Goal: Transaction & Acquisition: Download file/media

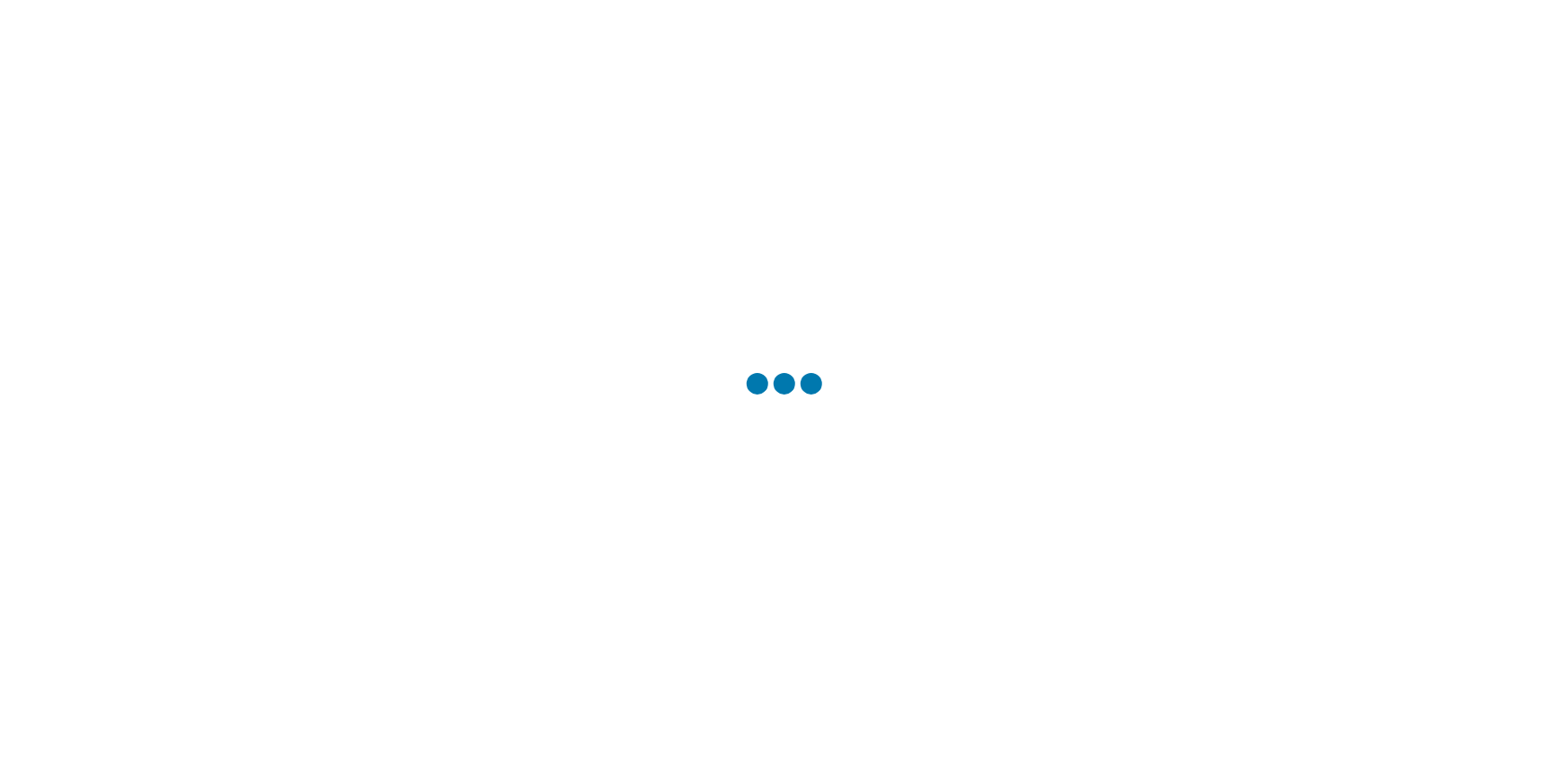
click at [473, 269] on div at bounding box center [784, 386] width 1568 height 772
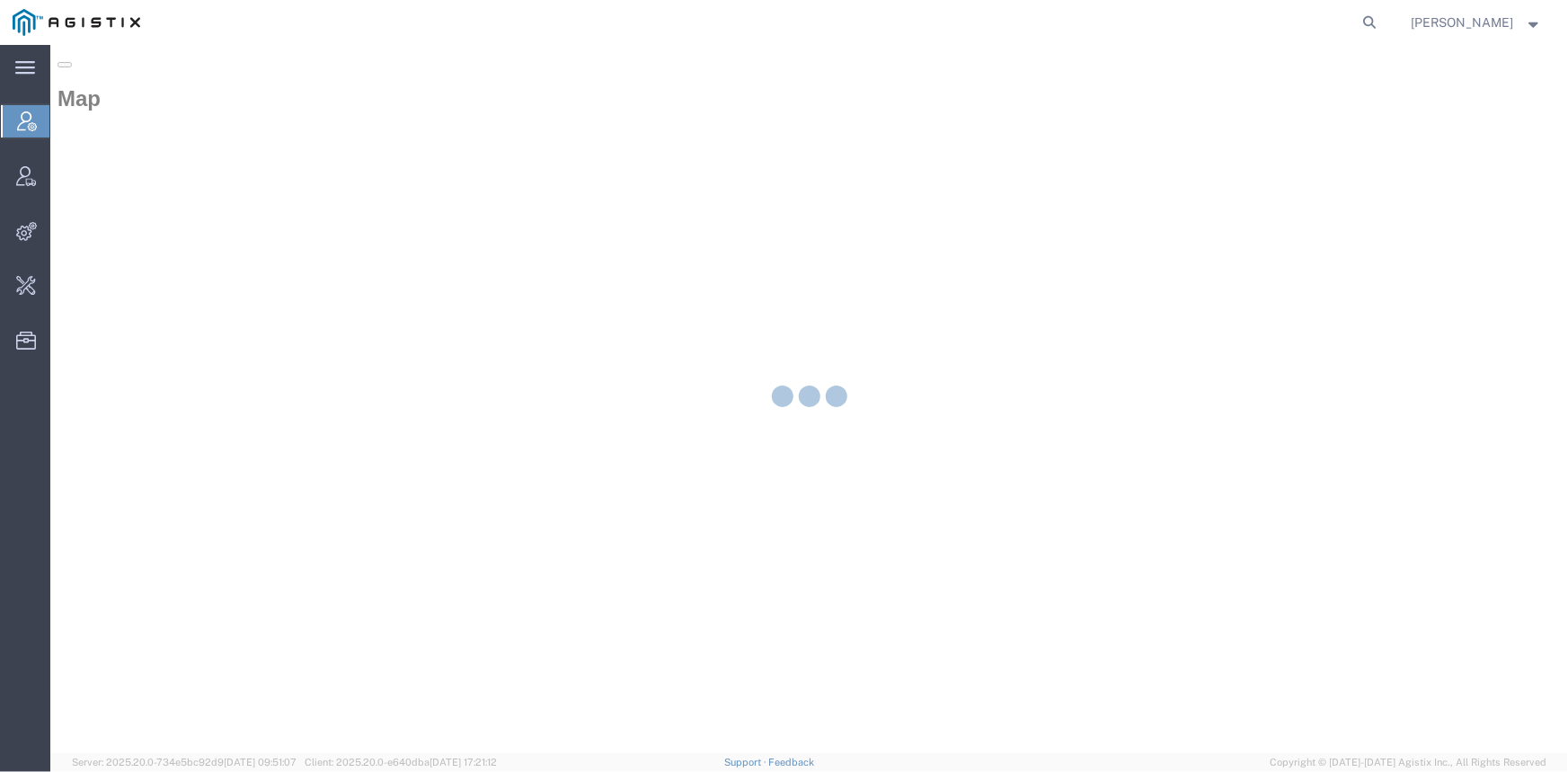
click at [370, 346] on div at bounding box center [808, 399] width 1517 height 708
click at [1379, 15] on icon at bounding box center [1370, 22] width 25 height 25
paste input "51797586"
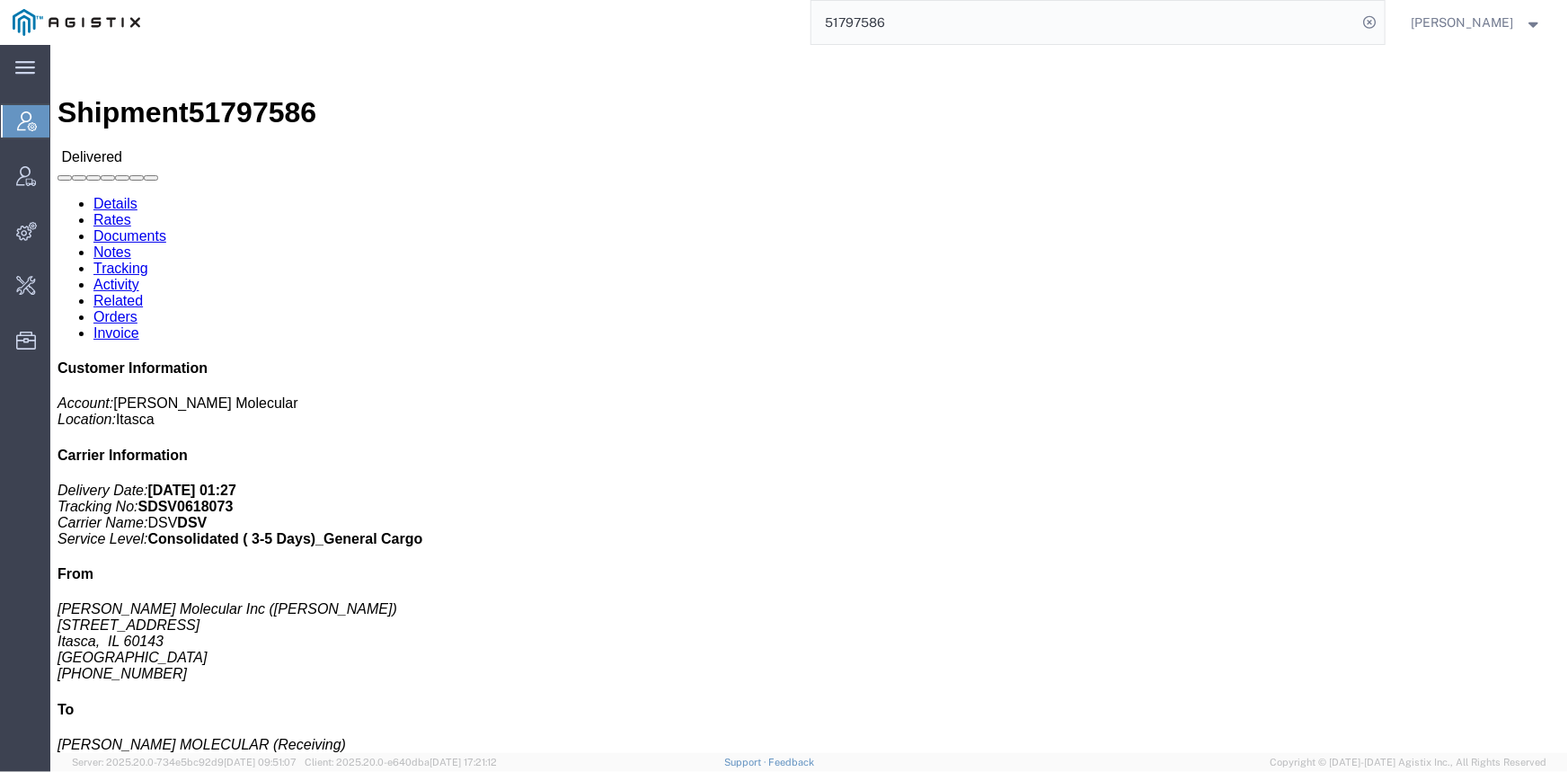
click link "Activity"
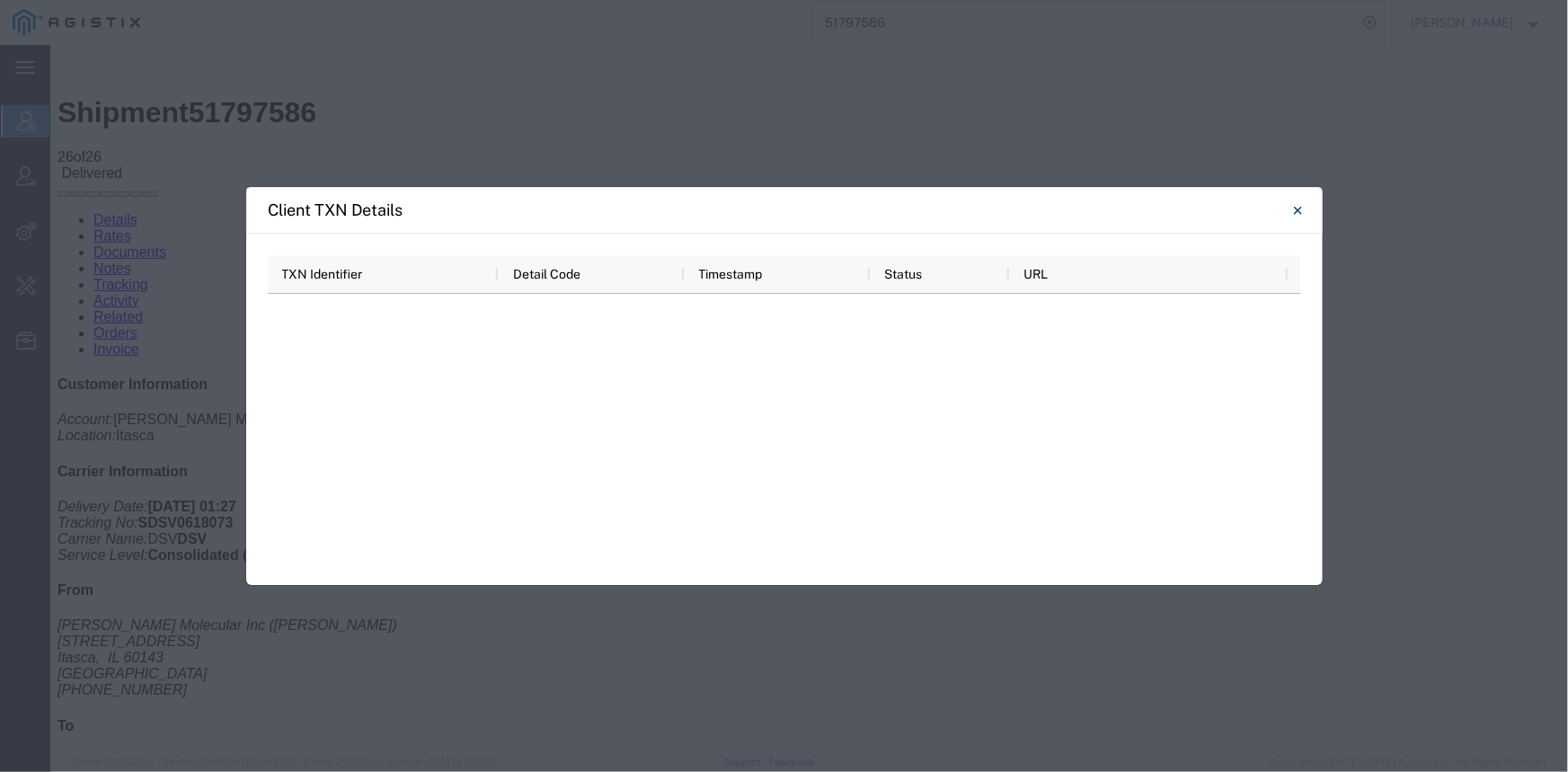
scroll to position [1033, 0]
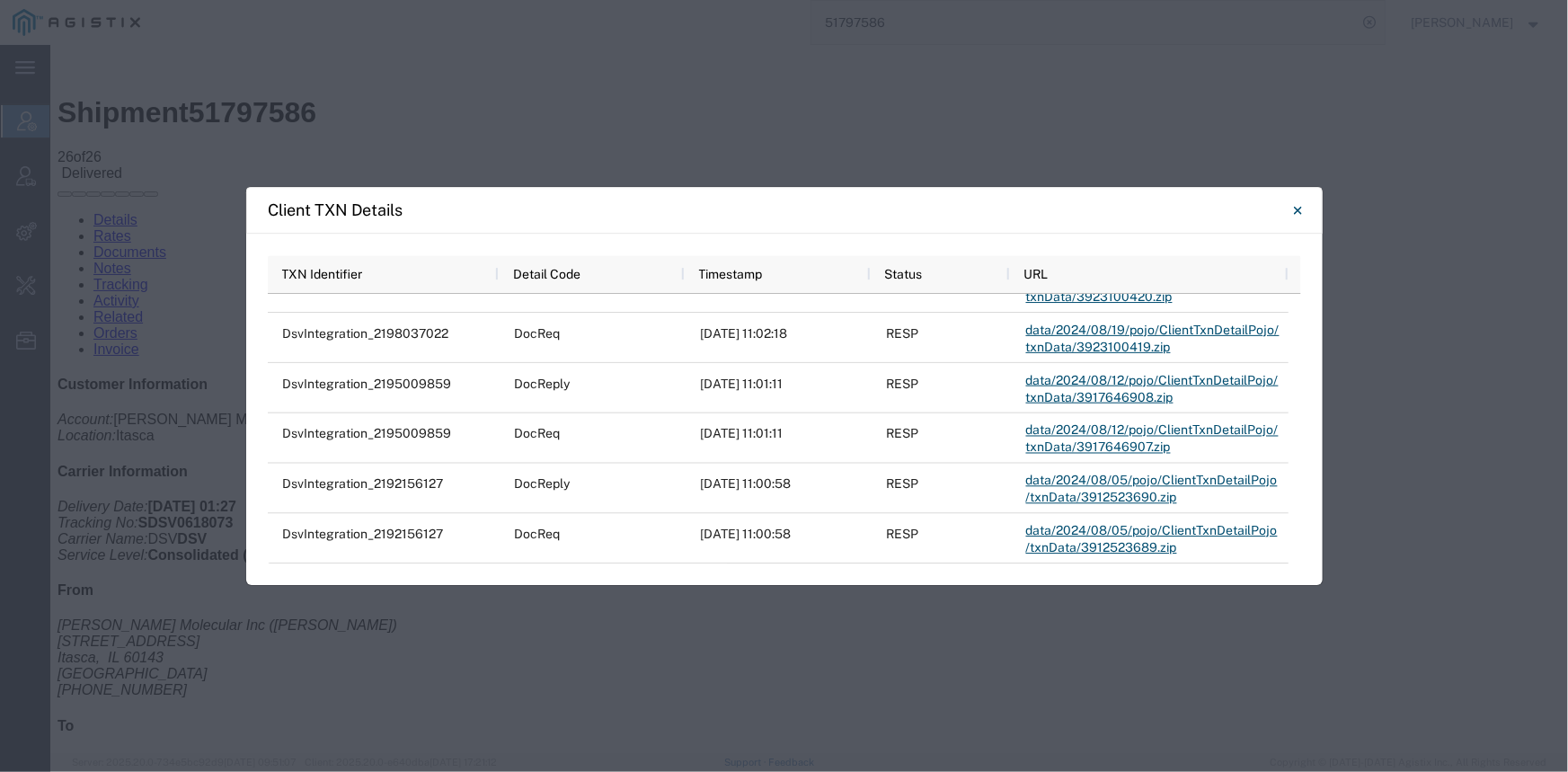
drag, startPoint x: 1560, startPoint y: 535, endPoint x: 1545, endPoint y: 683, distance: 148.8
click at [1545, 683] on div "Client TXN Details TXN Identifier Detail Code Timestamp Status URL DsvIntegrati…" at bounding box center [784, 386] width 1568 height 772
click at [1300, 212] on icon "Close" at bounding box center [1298, 209] width 8 height 8
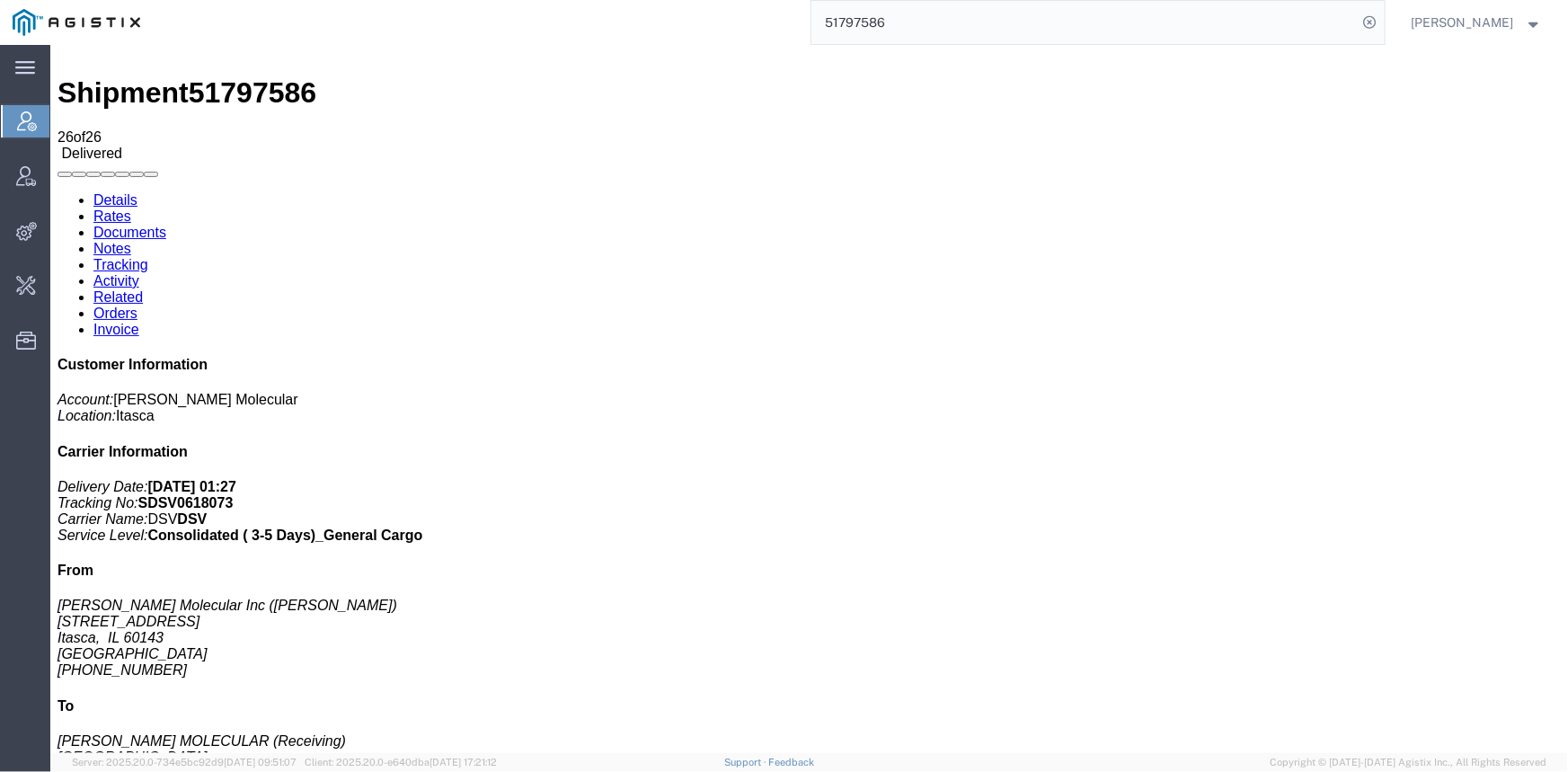
scroll to position [21, 0]
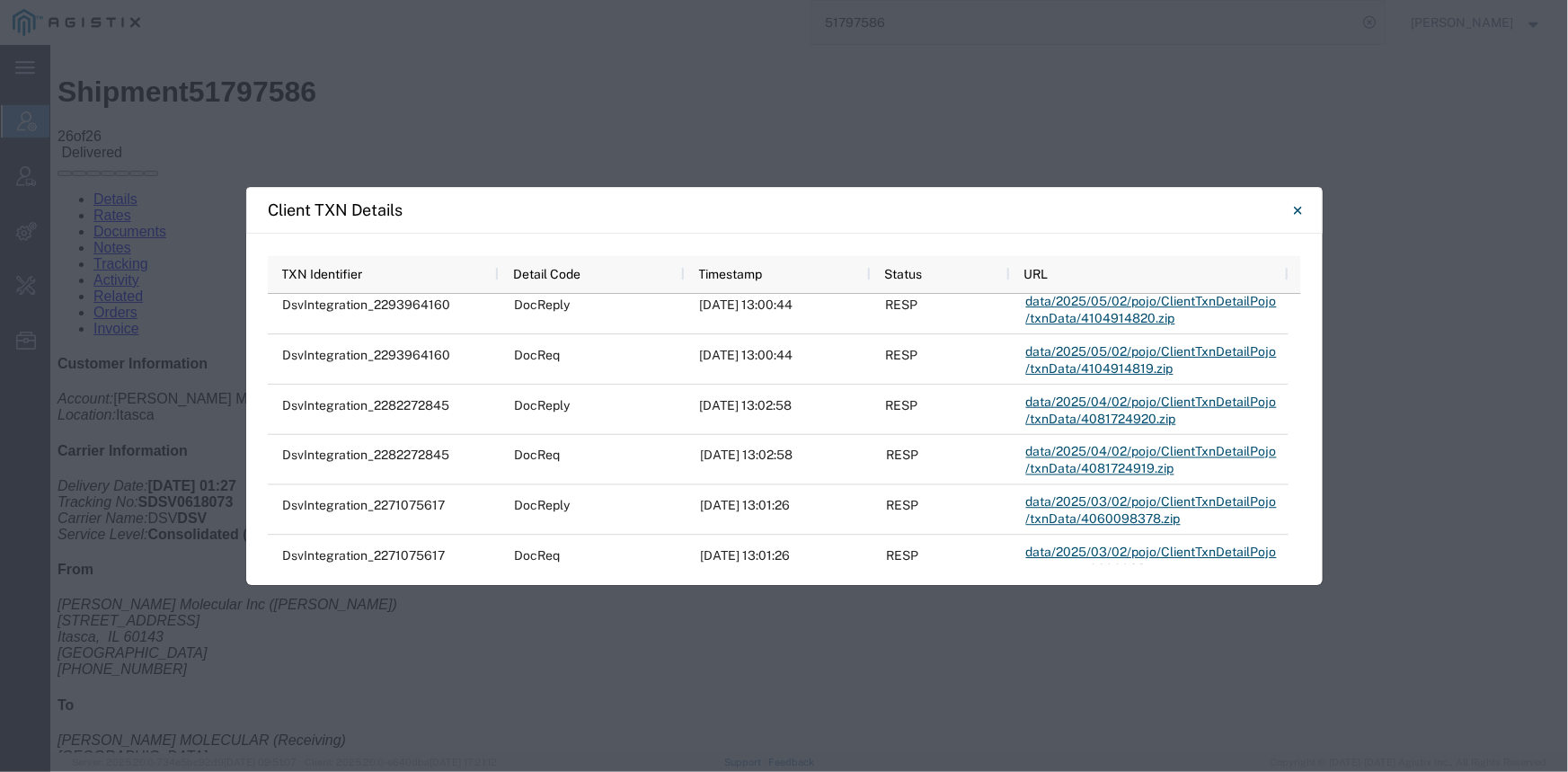
scroll to position [8, 0]
click at [1301, 205] on icon "Close" at bounding box center [1298, 210] width 8 height 22
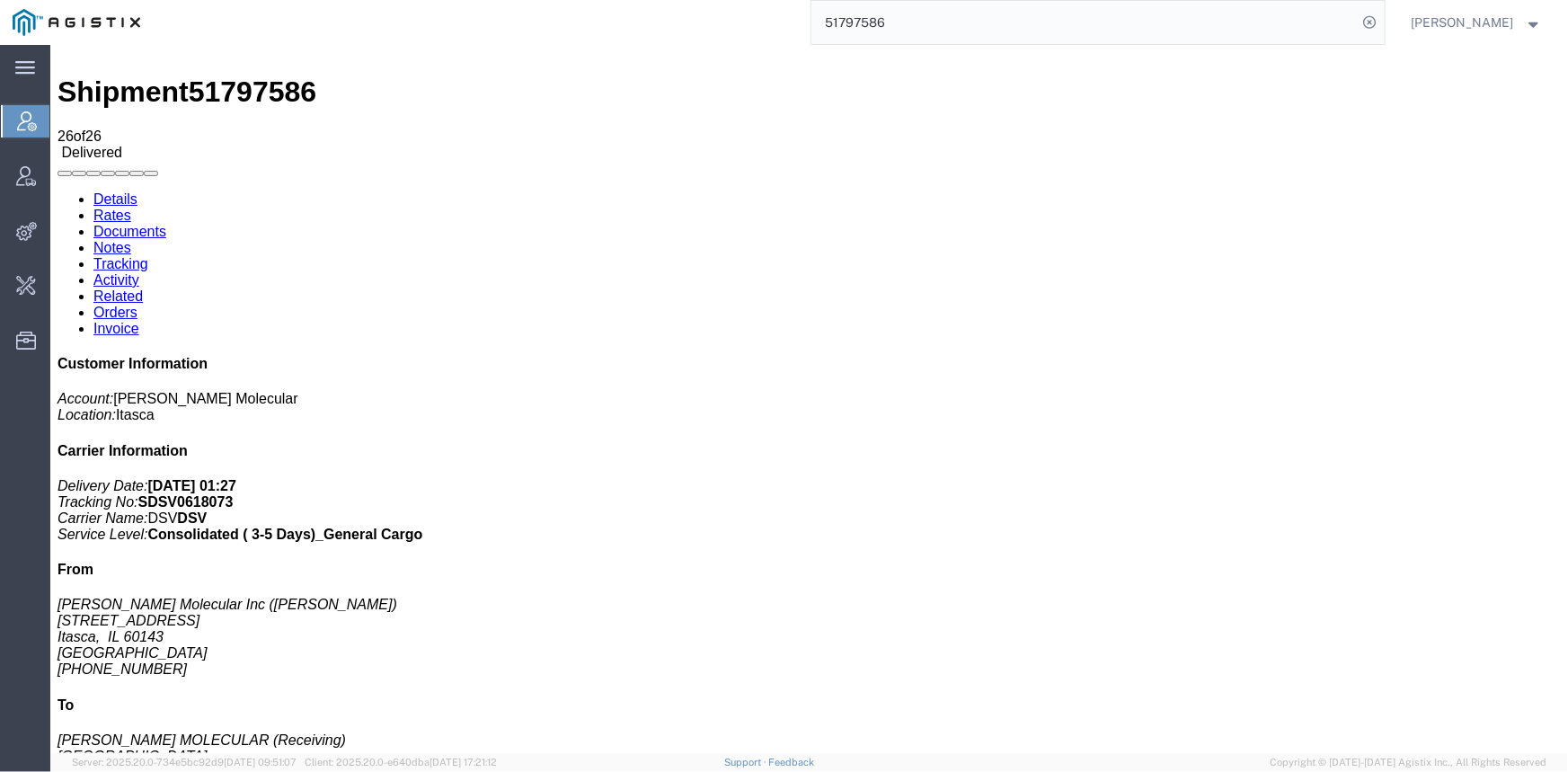
click at [1051, 26] on input "51797586" at bounding box center [1084, 22] width 547 height 43
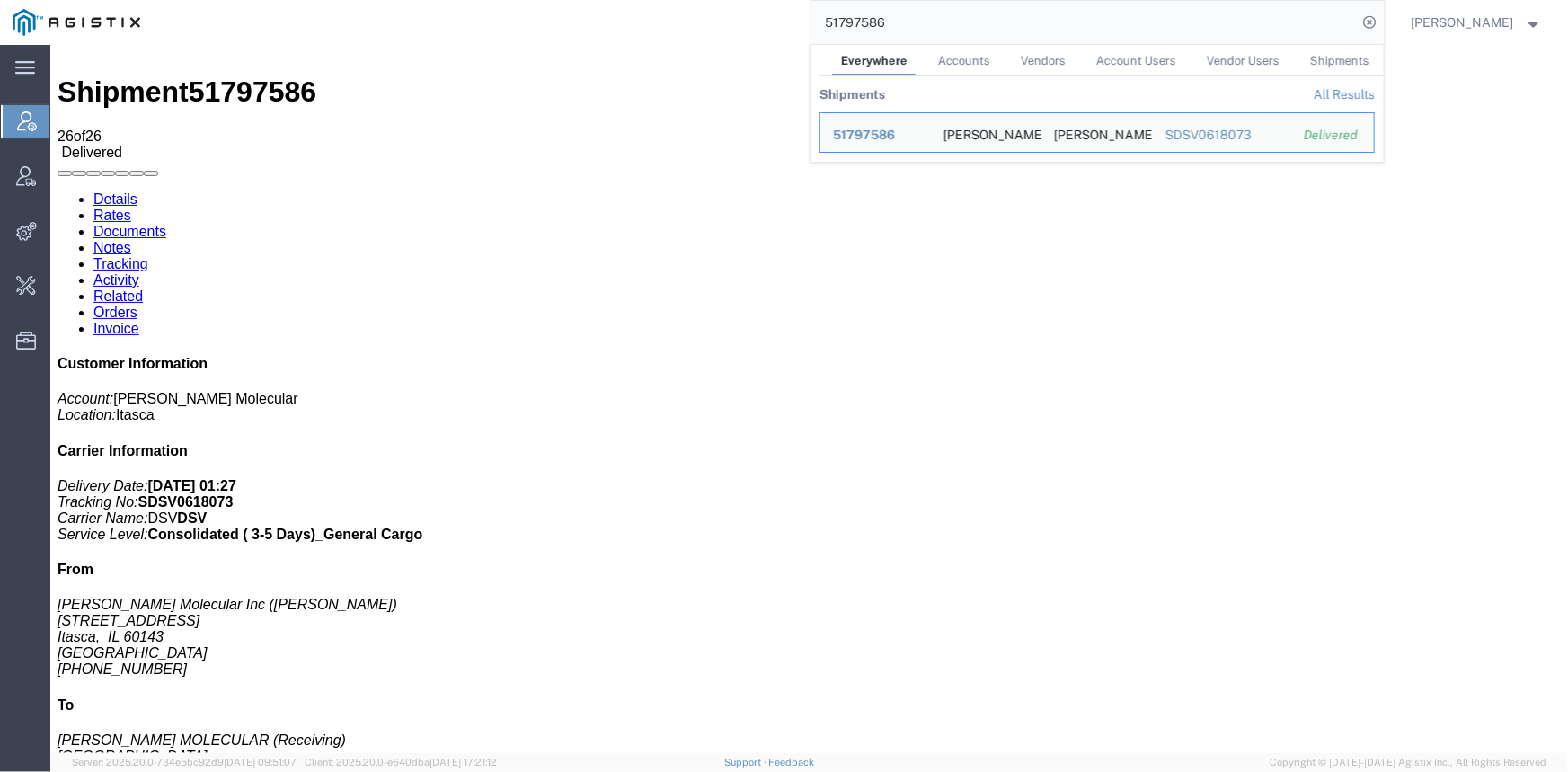
paste input "4788558"
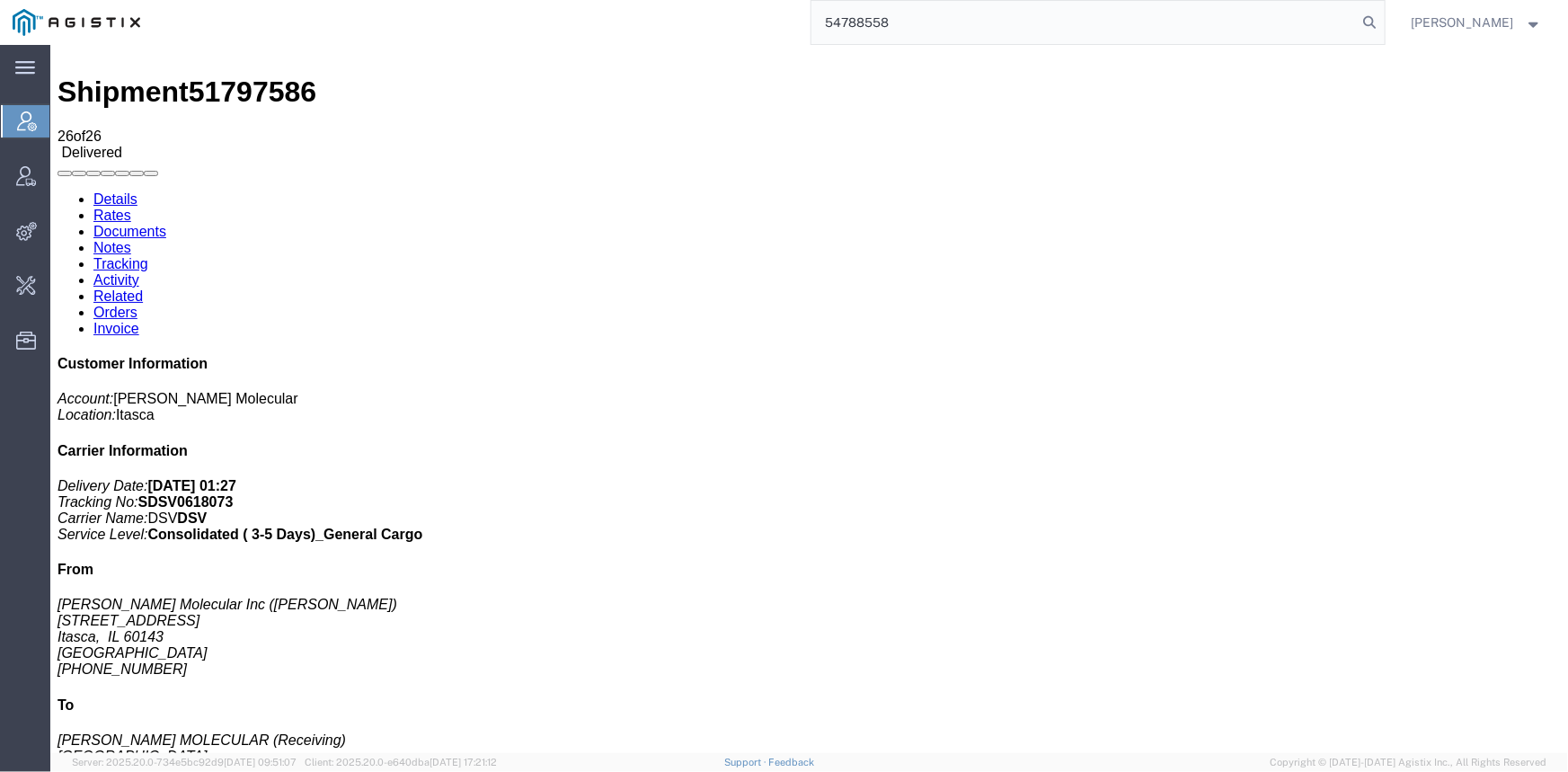
type input "54788558"
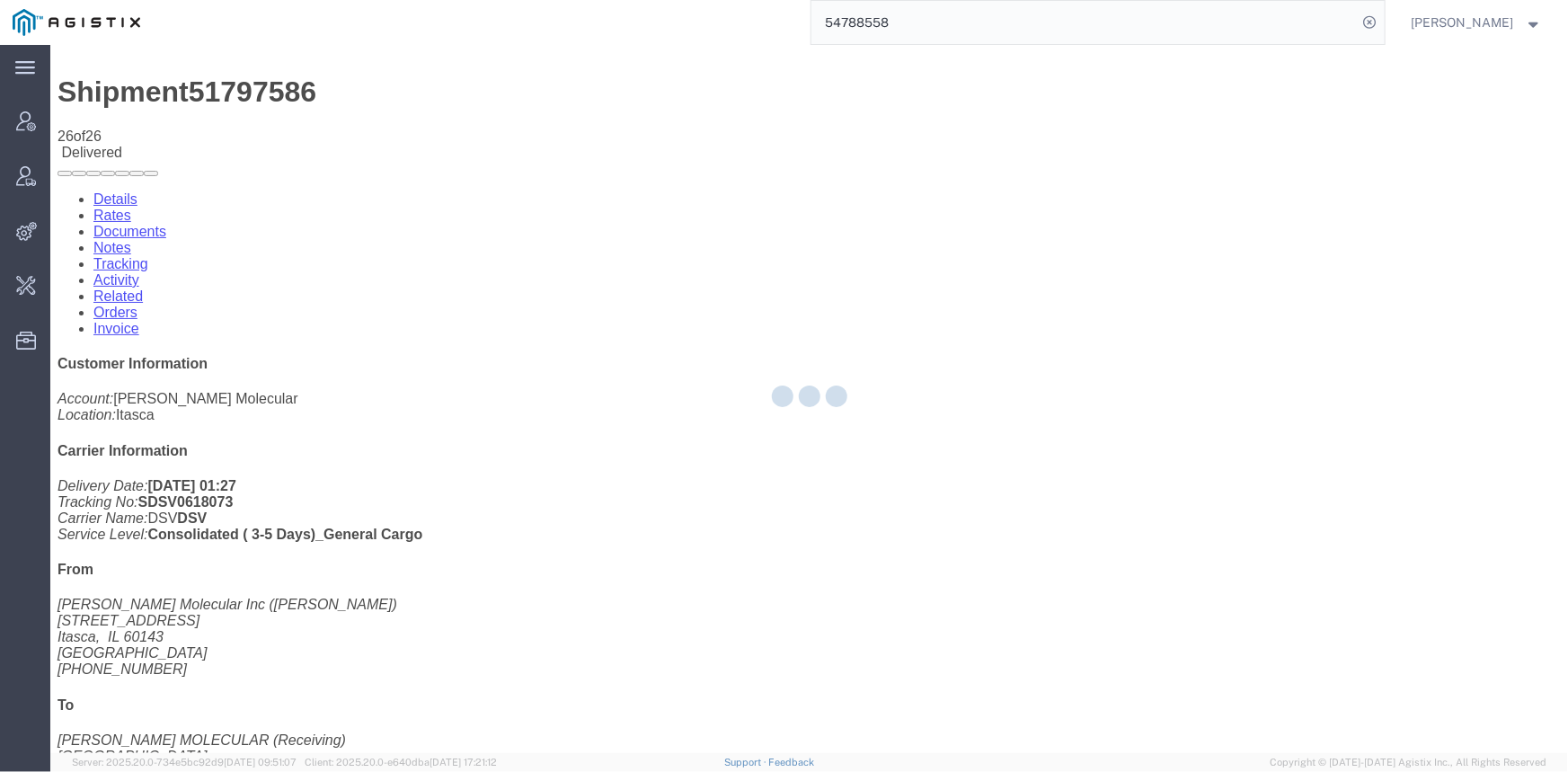
drag, startPoint x: 1241, startPoint y: 205, endPoint x: 1189, endPoint y: 160, distance: 68.8
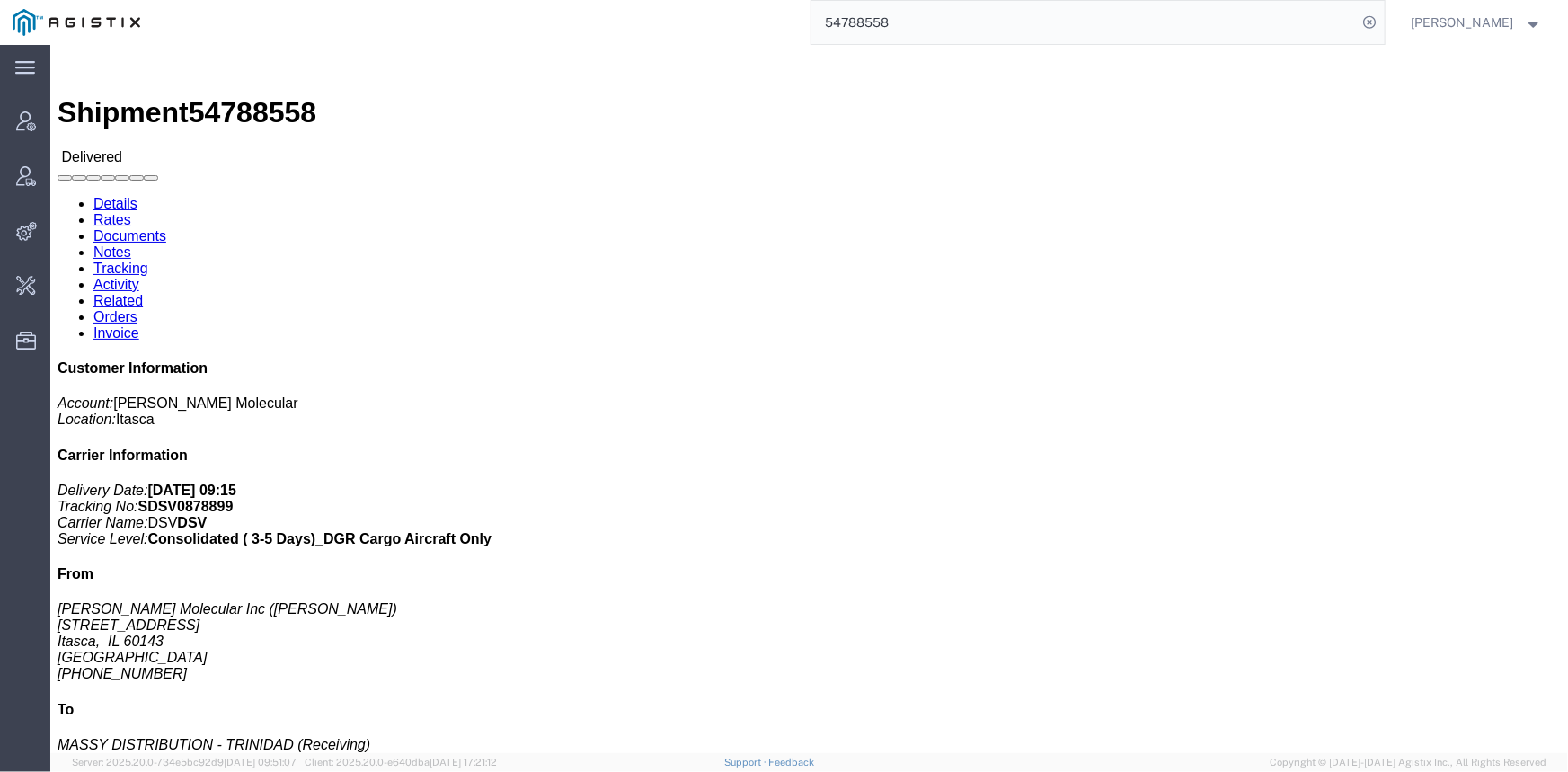
click link "Activity"
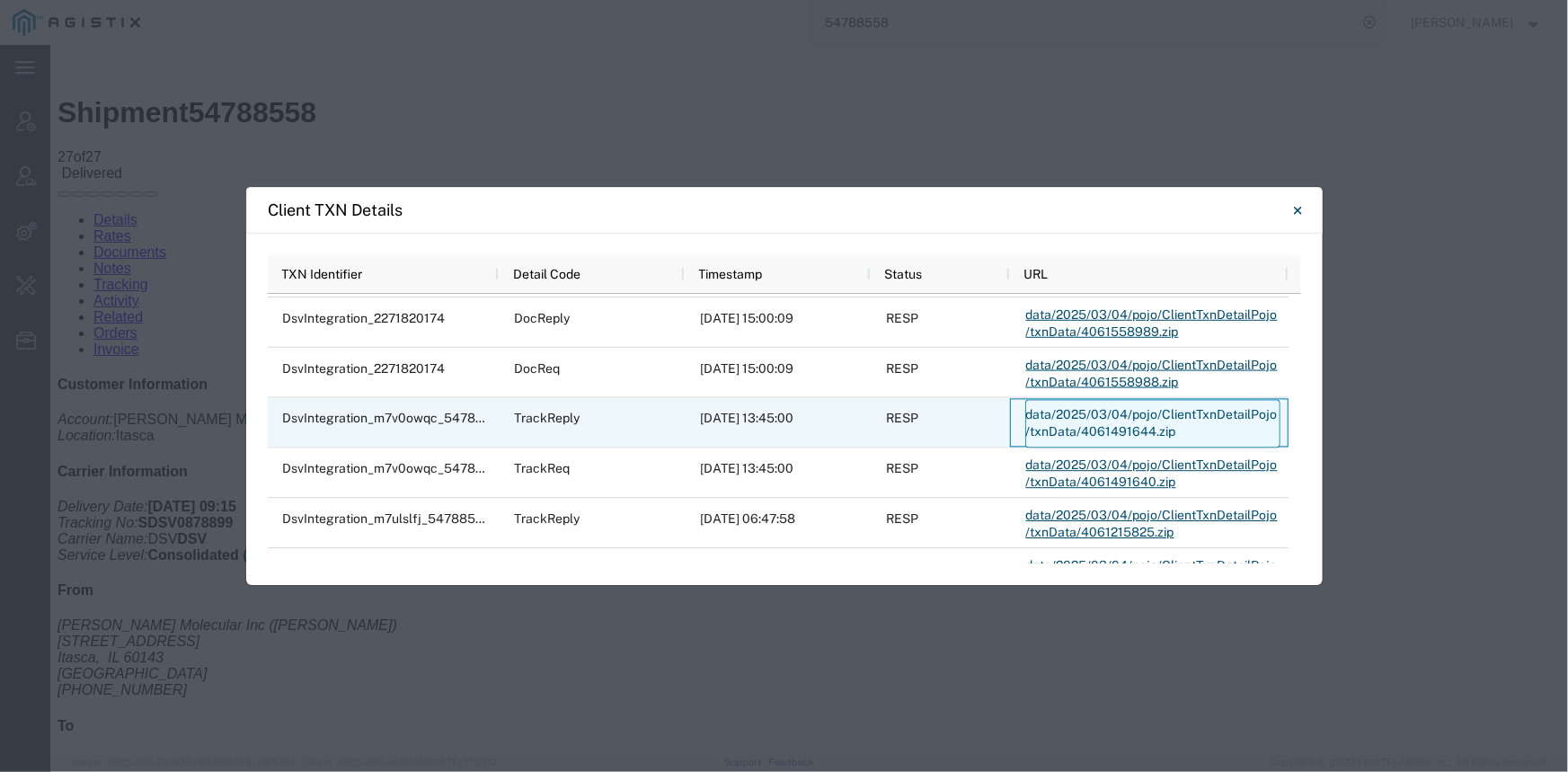
click at [1121, 418] on link "data/2025/03/04/pojo/ClientTxnDetailPojo/txnData/4061491644.zip" at bounding box center [1153, 423] width 255 height 49
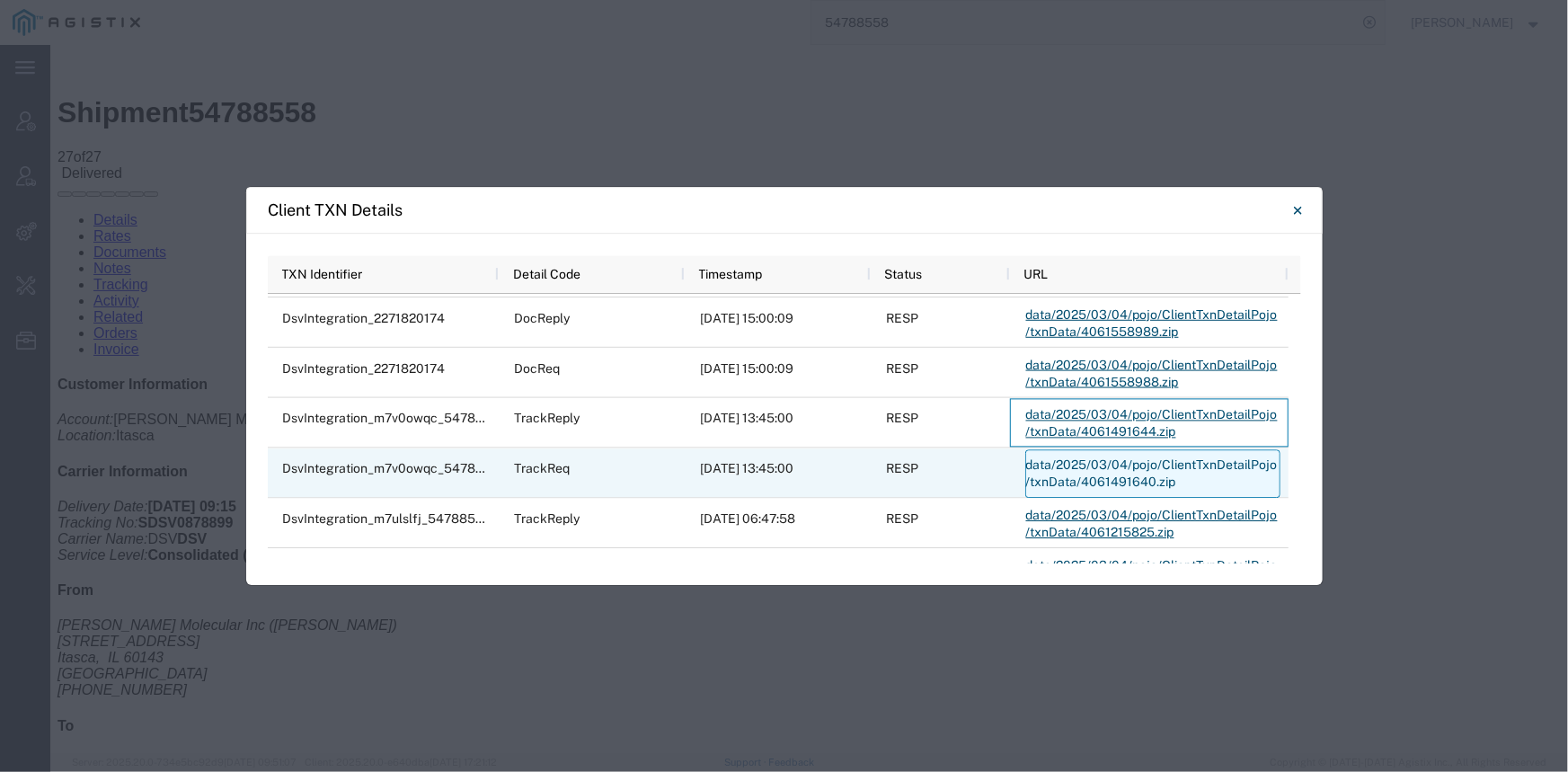
click at [1104, 473] on link "data/2025/03/04/pojo/ClientTxnDetailPojo/txnData/4061491640.zip" at bounding box center [1153, 473] width 255 height 49
